Goal: Find contact information: Find contact information

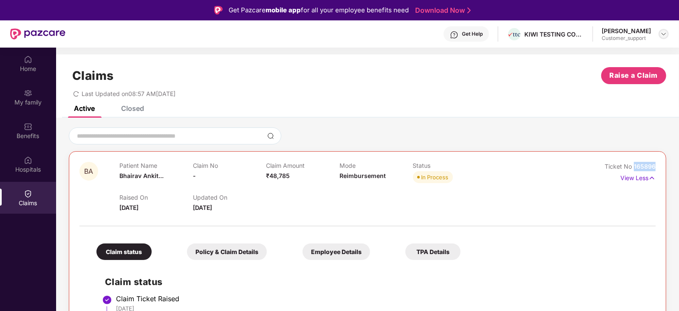
click at [663, 33] on img at bounding box center [663, 34] width 7 height 7
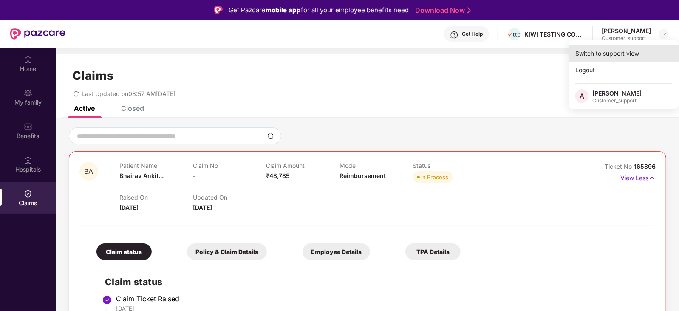
click at [610, 48] on div "Switch to support view" at bounding box center [623, 53] width 110 height 17
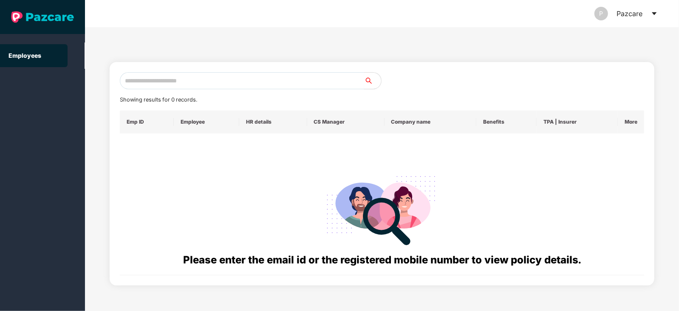
click at [240, 83] on input "text" at bounding box center [242, 80] width 244 height 17
paste input "**********"
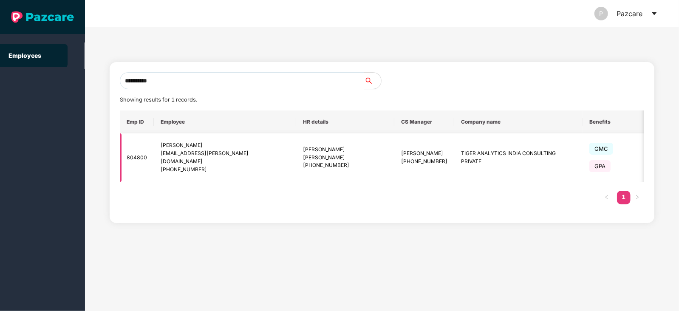
scroll to position [0, 44]
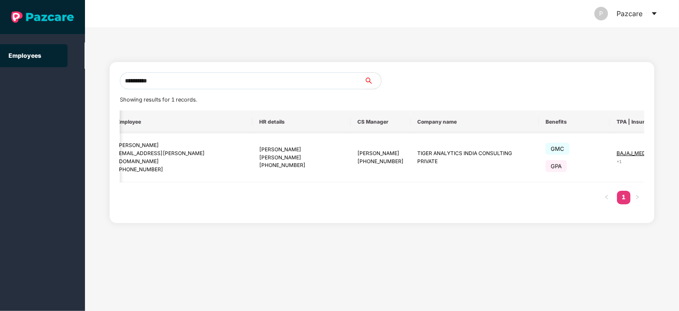
type input "**********"
click at [672, 156] on img at bounding box center [678, 158] width 12 height 12
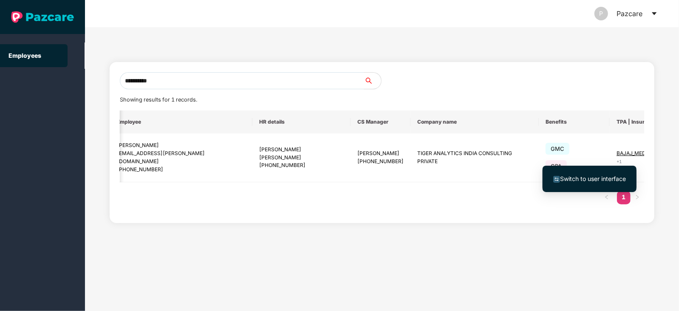
click at [593, 177] on span "Switch to user interface" at bounding box center [593, 178] width 66 height 7
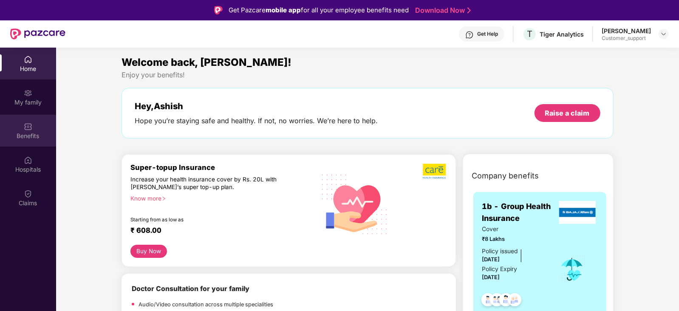
click at [31, 128] on img at bounding box center [28, 126] width 8 height 8
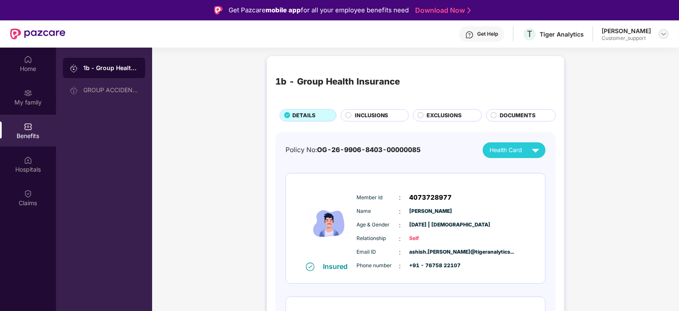
click at [665, 33] on img at bounding box center [663, 34] width 7 height 7
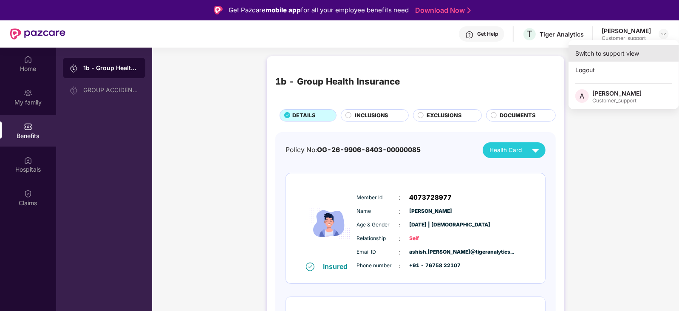
click at [633, 52] on div "Switch to support view" at bounding box center [623, 53] width 110 height 17
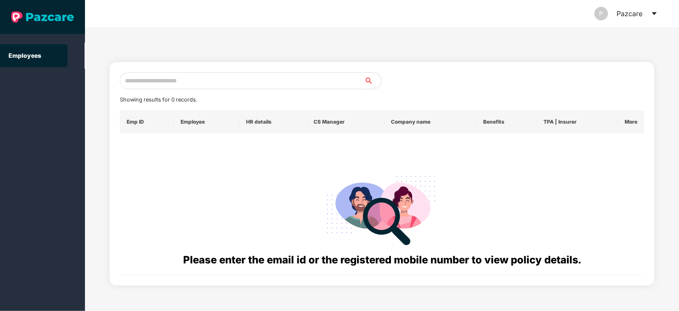
click at [272, 81] on input "text" at bounding box center [242, 80] width 244 height 17
paste input "**********"
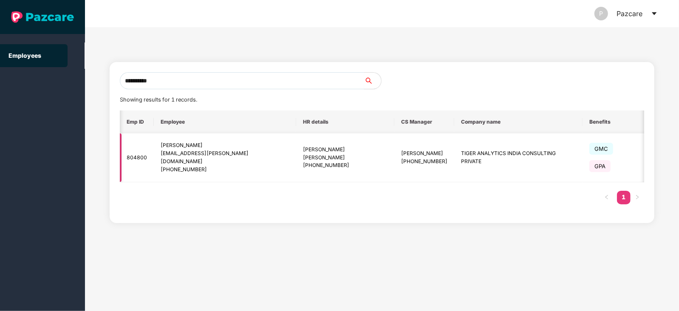
scroll to position [0, 44]
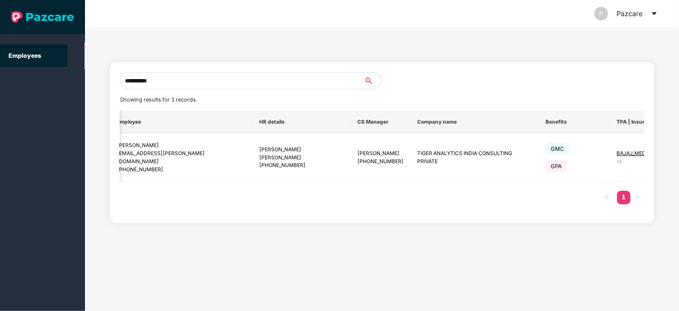
type input "**********"
click at [616, 152] on span "BAJAJ_MEDI" at bounding box center [631, 153] width 31 height 6
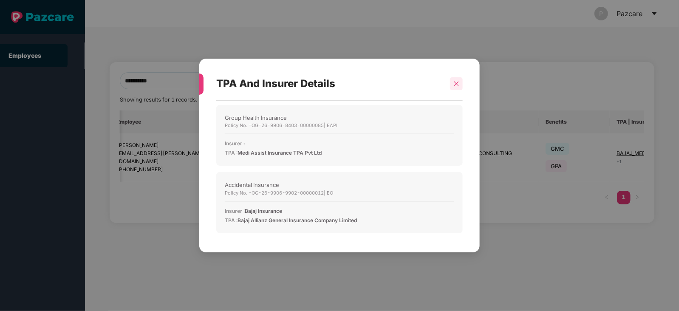
click at [455, 78] on div at bounding box center [456, 83] width 13 height 13
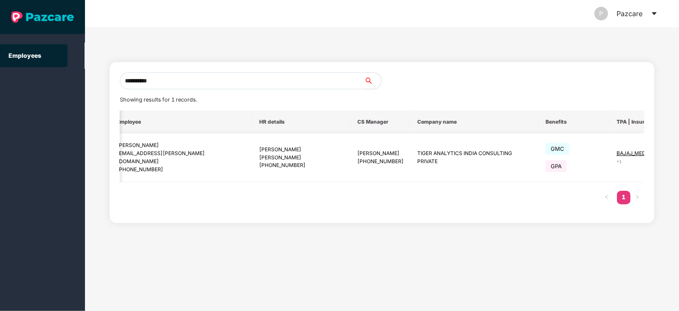
click at [672, 157] on img at bounding box center [678, 158] width 12 height 12
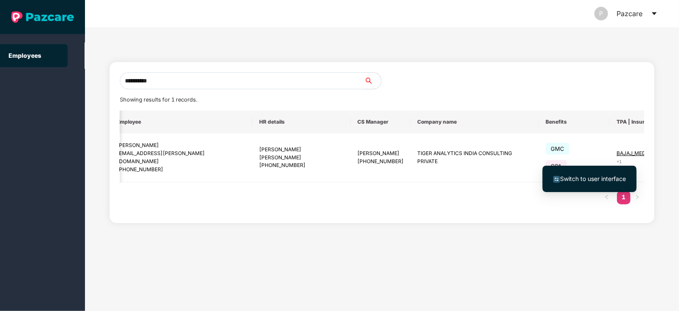
click at [592, 180] on span "Switch to user interface" at bounding box center [593, 178] width 66 height 7
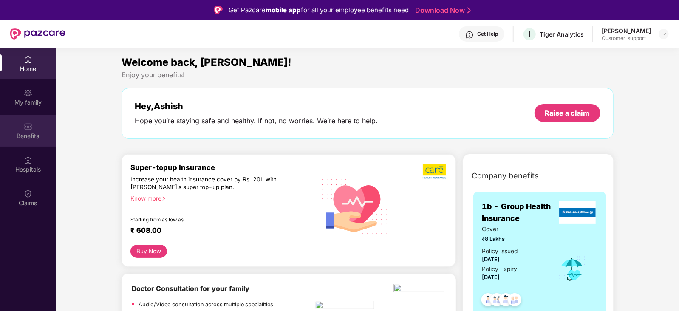
click at [28, 128] on img at bounding box center [28, 126] width 8 height 8
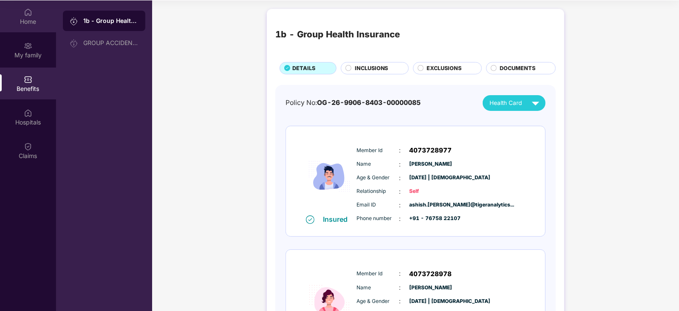
click at [36, 16] on div "Home" at bounding box center [28, 16] width 56 height 32
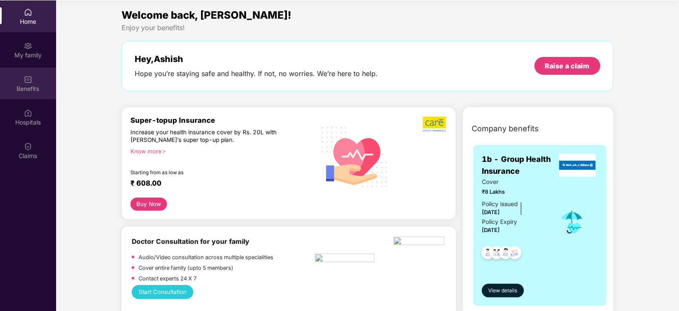
click at [28, 80] on img at bounding box center [28, 79] width 8 height 8
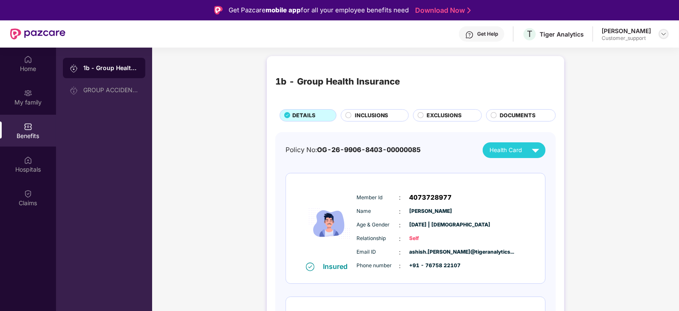
click at [666, 34] on img at bounding box center [663, 34] width 7 height 7
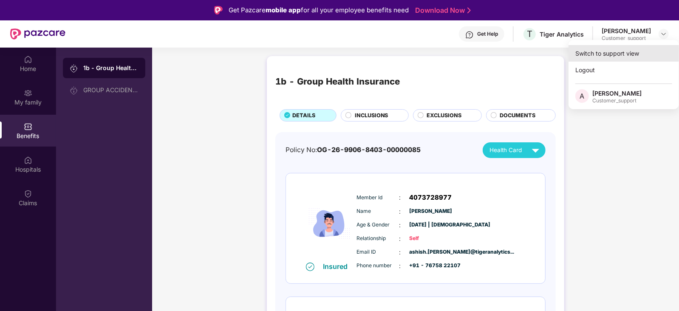
click at [636, 51] on div "Switch to support view" at bounding box center [623, 53] width 110 height 17
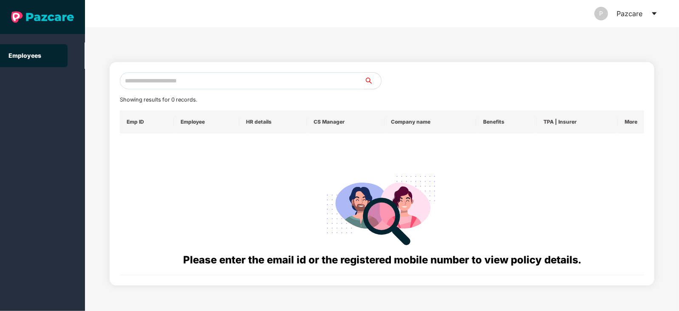
click at [239, 79] on input "text" at bounding box center [242, 80] width 244 height 17
paste input "**********"
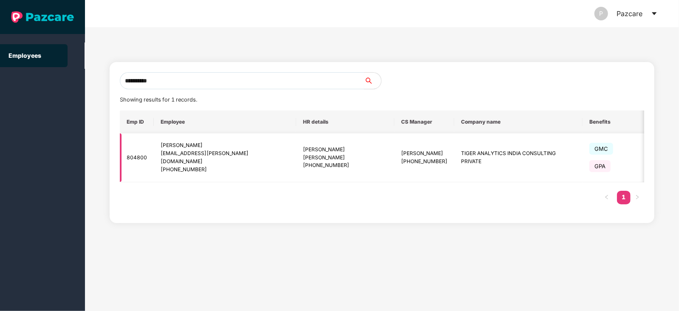
scroll to position [0, 44]
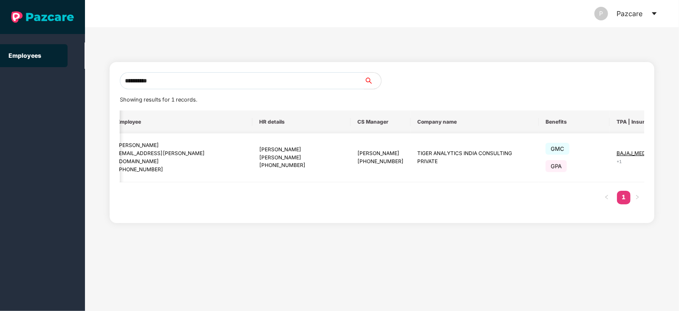
type input "**********"
click at [616, 155] on span "BAJAJ_MEDI" at bounding box center [631, 153] width 31 height 6
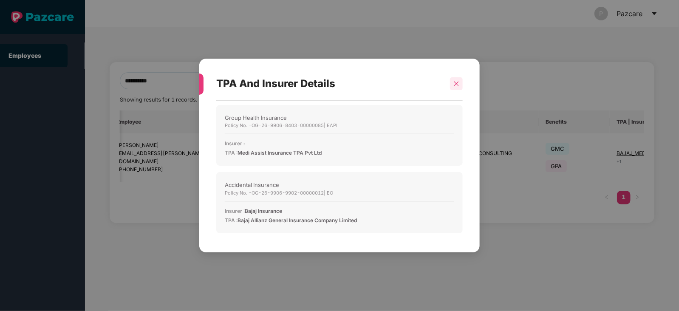
click at [457, 84] on icon "close" at bounding box center [456, 84] width 6 height 6
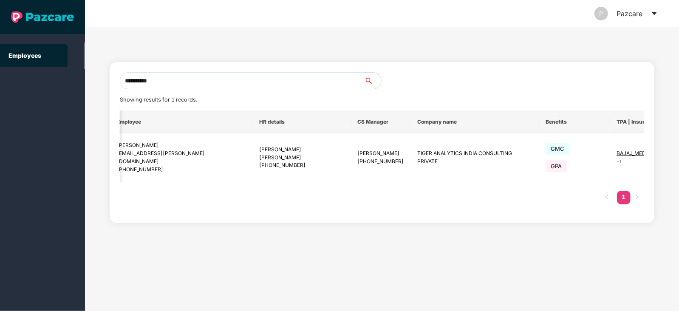
click at [672, 155] on img at bounding box center [678, 158] width 12 height 12
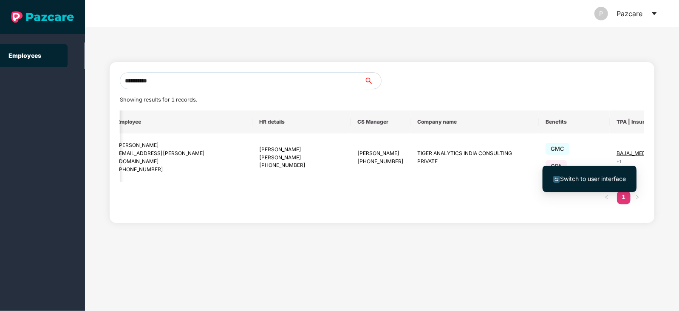
click at [576, 174] on span "Switch to user interface" at bounding box center [589, 178] width 73 height 9
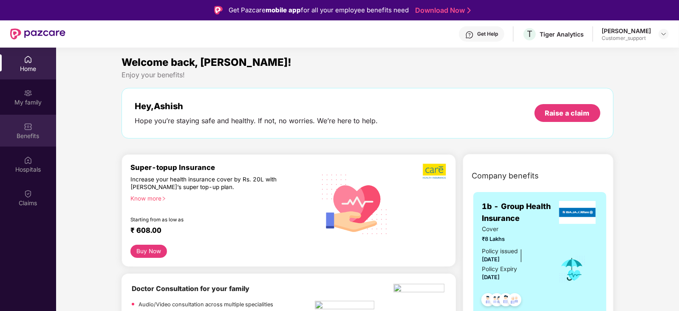
click at [34, 132] on div "Benefits" at bounding box center [28, 136] width 56 height 8
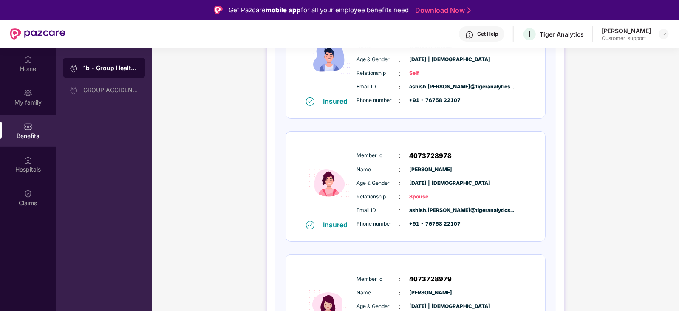
scroll to position [166, 0]
drag, startPoint x: 355, startPoint y: 153, endPoint x: 475, endPoint y: 158, distance: 119.9
click at [475, 158] on div "Member Id : 4073728978 Name : [PERSON_NAME] Age & Gender : [DATE] | [DEMOGRAPHI…" at bounding box center [441, 189] width 173 height 87
copy div "Member Id : 4073728978"
click at [389, 208] on span "Email ID" at bounding box center [378, 210] width 42 height 8
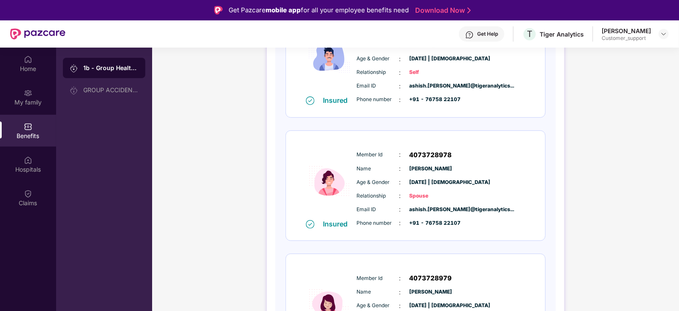
drag, startPoint x: 355, startPoint y: 168, endPoint x: 456, endPoint y: 171, distance: 101.1
click at [456, 171] on div "Member Id : 4073728978 Name : [PERSON_NAME] Age & Gender : [DATE] | [DEMOGRAPHI…" at bounding box center [441, 189] width 173 height 87
copy div "Name : [PERSON_NAME]"
click at [396, 272] on div "Member Id : 4073728979 Name : [PERSON_NAME] Age & Gender : [DATE] | [DEMOGRAPHI…" at bounding box center [441, 312] width 173 height 87
drag, startPoint x: 356, startPoint y: 208, endPoint x: 500, endPoint y: 208, distance: 143.6
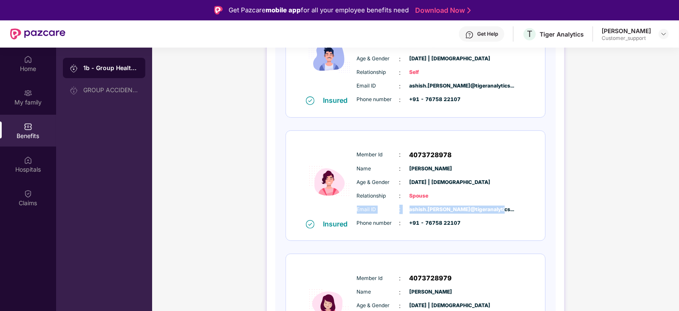
click at [500, 208] on div "Email ID : ashish.[PERSON_NAME]@tigeranalytics..." at bounding box center [441, 209] width 169 height 9
copy div "Email ID : ashish.[PERSON_NAME]@tigeranalytics..."
drag, startPoint x: 356, startPoint y: 222, endPoint x: 472, endPoint y: 224, distance: 116.0
click at [472, 224] on div "Email ID : ashish.[PERSON_NAME]@tigeranalytics... Phone number : +91 - 76758 22…" at bounding box center [441, 216] width 173 height 23
copy div "Phone number : +91 - 76758 22107"
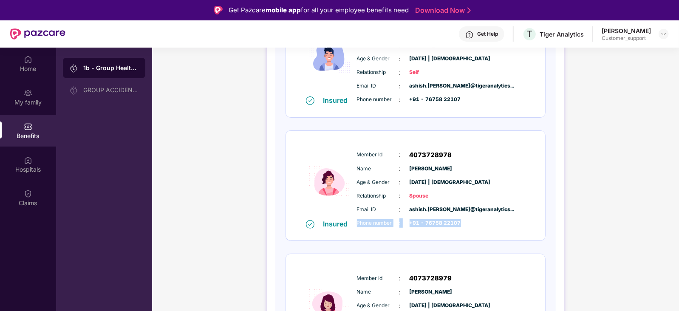
scroll to position [0, 0]
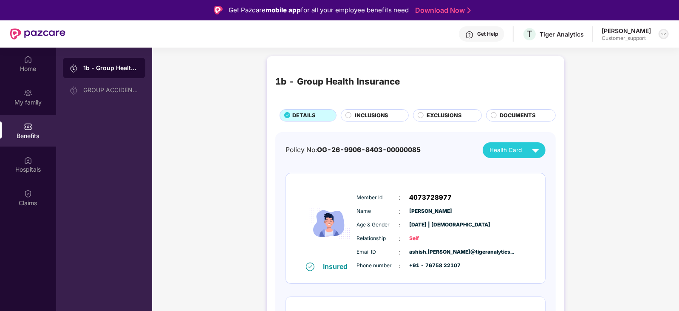
click at [667, 34] on img at bounding box center [663, 34] width 7 height 7
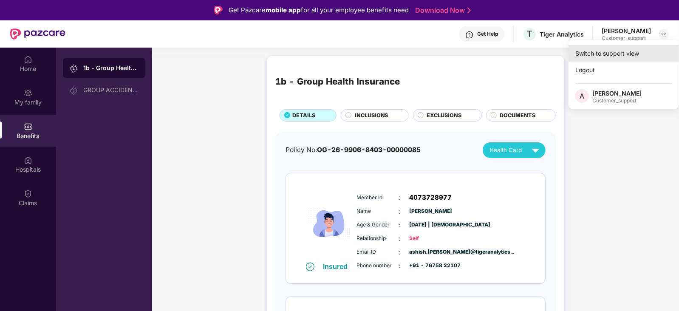
click at [617, 53] on div "Switch to support view" at bounding box center [623, 53] width 110 height 17
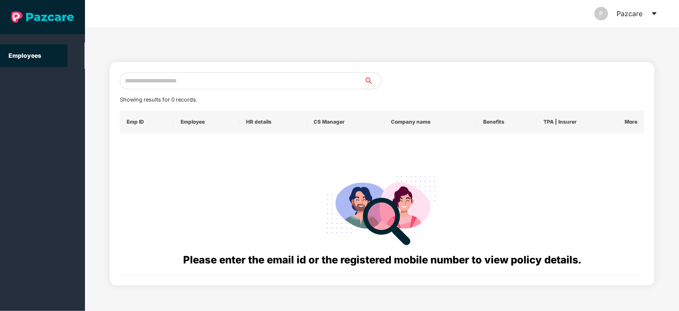
click at [234, 80] on input "text" at bounding box center [242, 80] width 244 height 17
paste input "**********"
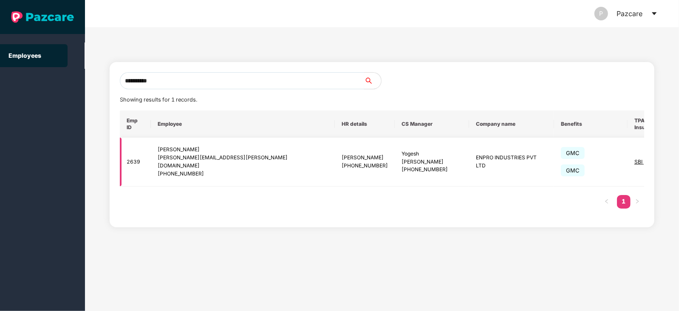
type input "**********"
click at [678, 156] on img at bounding box center [690, 162] width 12 height 12
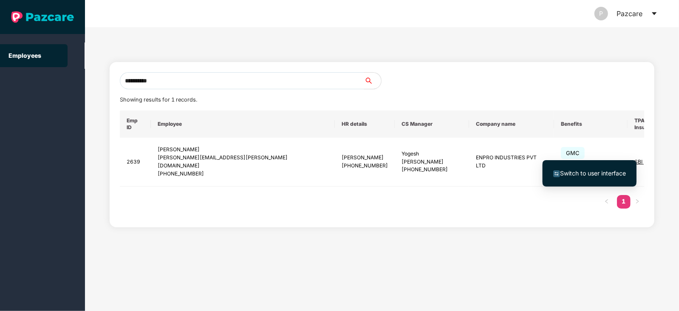
click at [588, 171] on span "Switch to user interface" at bounding box center [593, 173] width 66 height 7
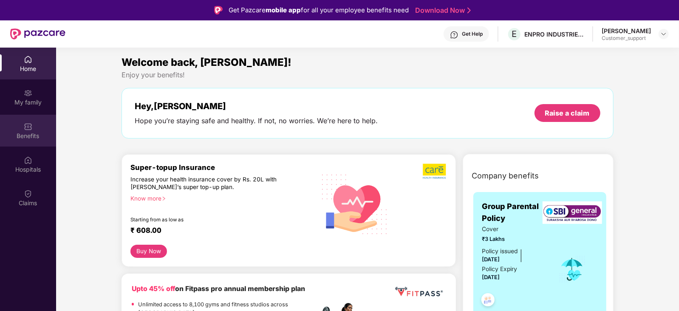
click at [29, 128] on img at bounding box center [28, 126] width 8 height 8
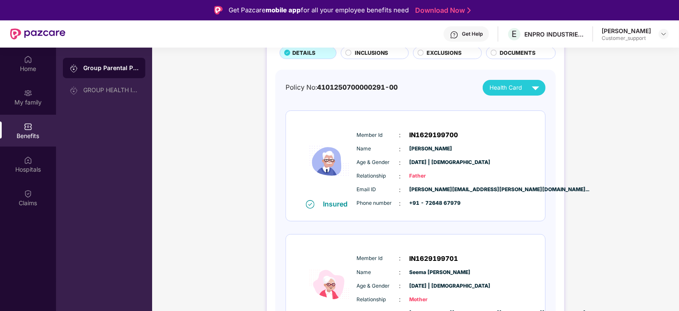
scroll to position [62, 0]
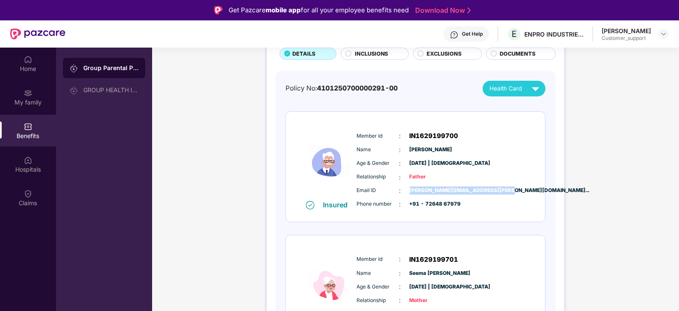
drag, startPoint x: 409, startPoint y: 189, endPoint x: 510, endPoint y: 192, distance: 101.1
click at [510, 192] on div "Email ID : [PERSON_NAME][EMAIL_ADDRESS][PERSON_NAME][DOMAIN_NAME]..." at bounding box center [441, 190] width 169 height 9
copy span "[PERSON_NAME][EMAIL_ADDRESS][PERSON_NAME][DOMAIN_NAME]..."
